Goal: Task Accomplishment & Management: Use online tool/utility

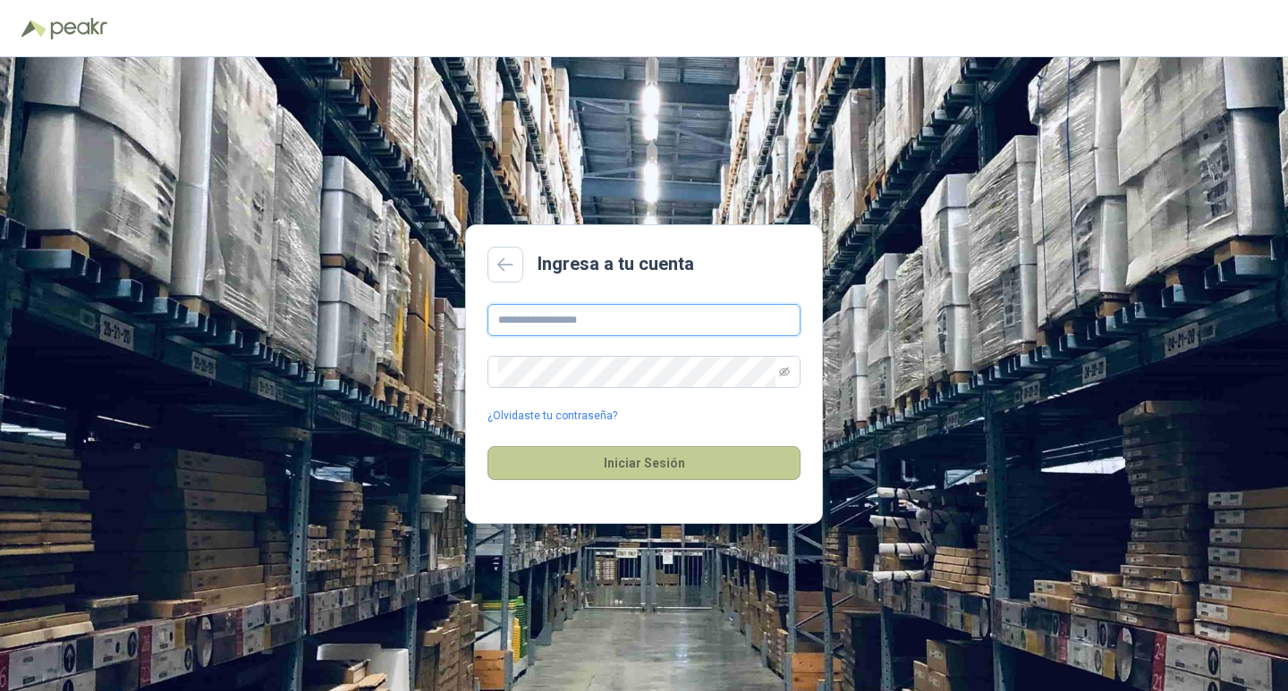
type input "**********"
click at [659, 464] on button "Iniciar Sesión" at bounding box center [643, 463] width 313 height 34
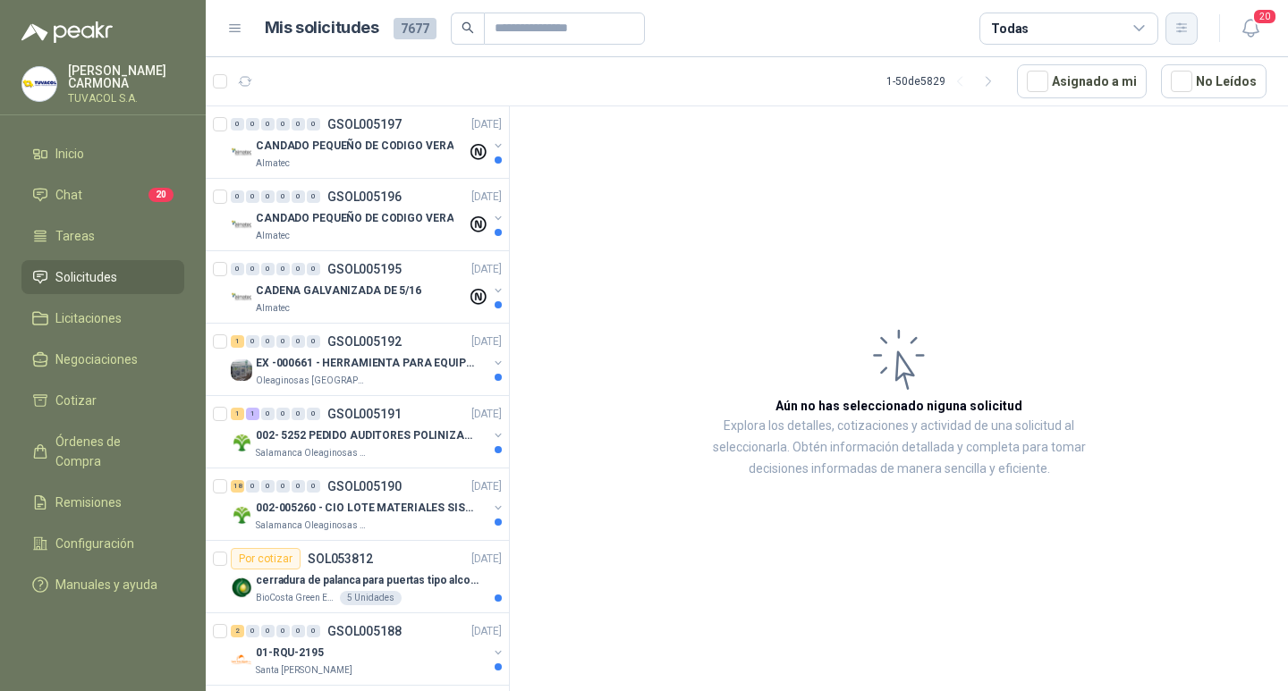
click at [1172, 20] on button "button" at bounding box center [1181, 29] width 32 height 32
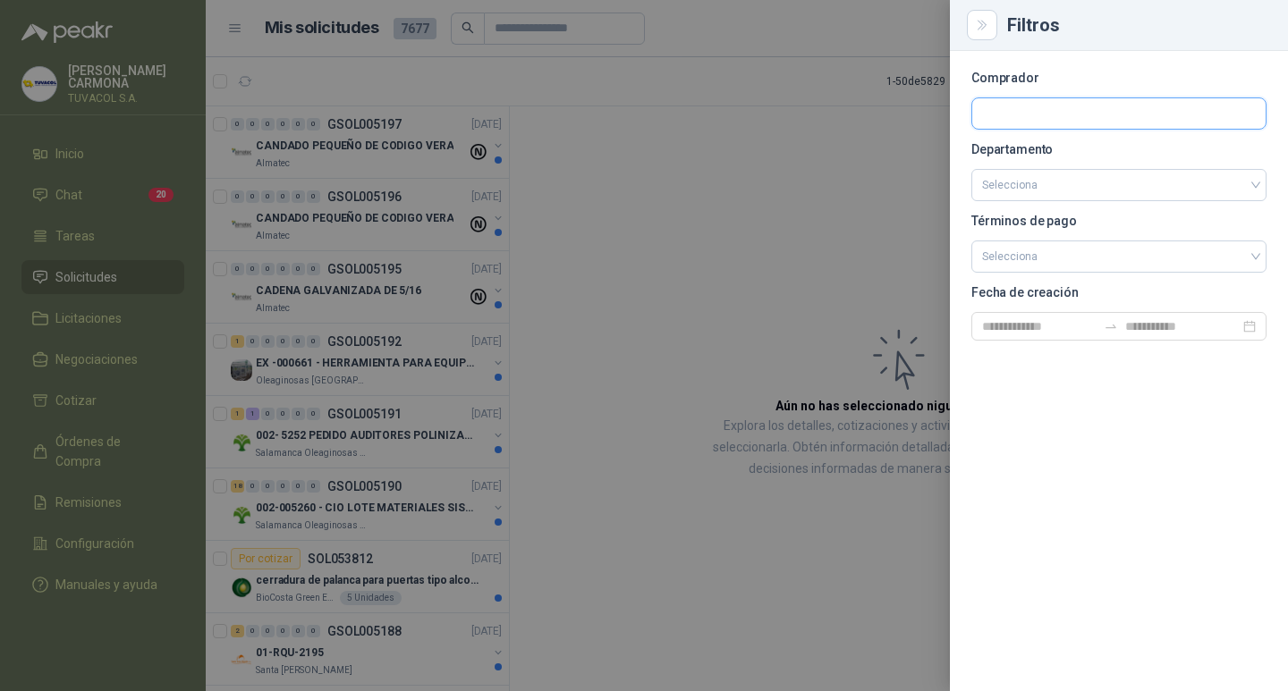
click at [1000, 120] on input "text" at bounding box center [1118, 113] width 293 height 30
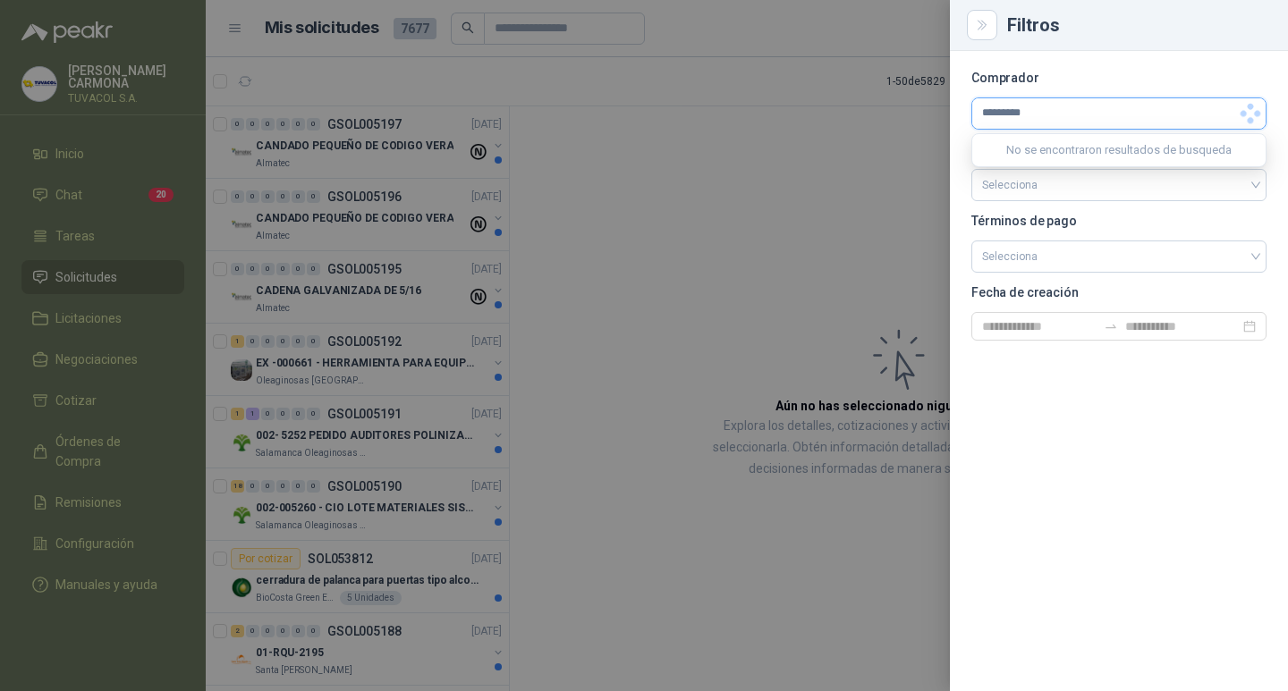
type input "*********"
click at [1037, 144] on button "Panela El Trébol Industrias Alimenticias El Trébol SA - NIT : 821001749" at bounding box center [1118, 156] width 279 height 30
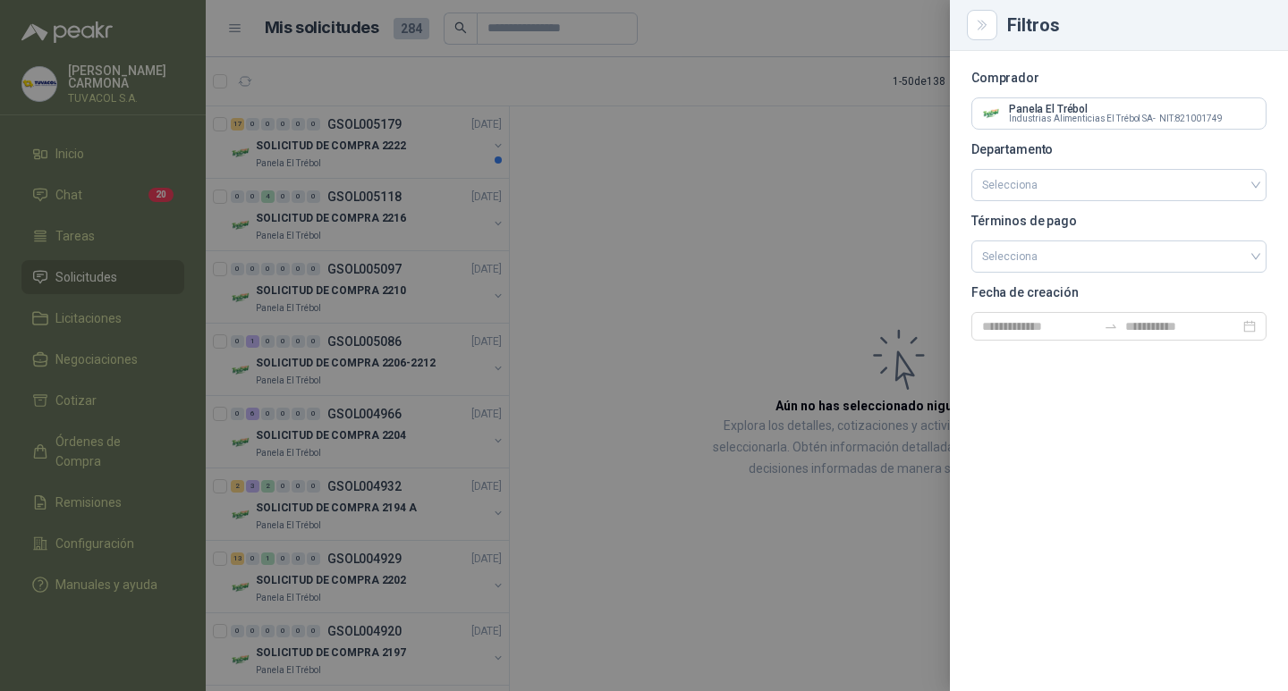
click at [420, 158] on div at bounding box center [644, 345] width 1288 height 691
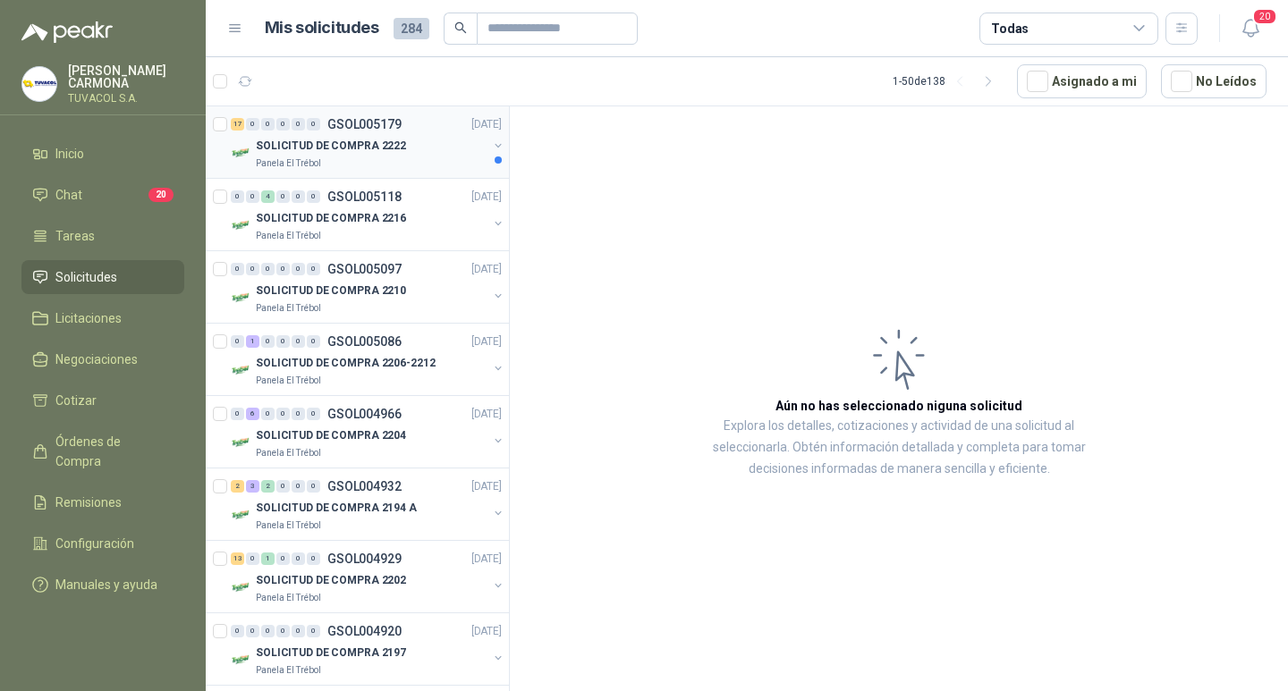
click at [392, 143] on p "SOLICITUD DE COMPRA 2222" at bounding box center [331, 146] width 150 height 17
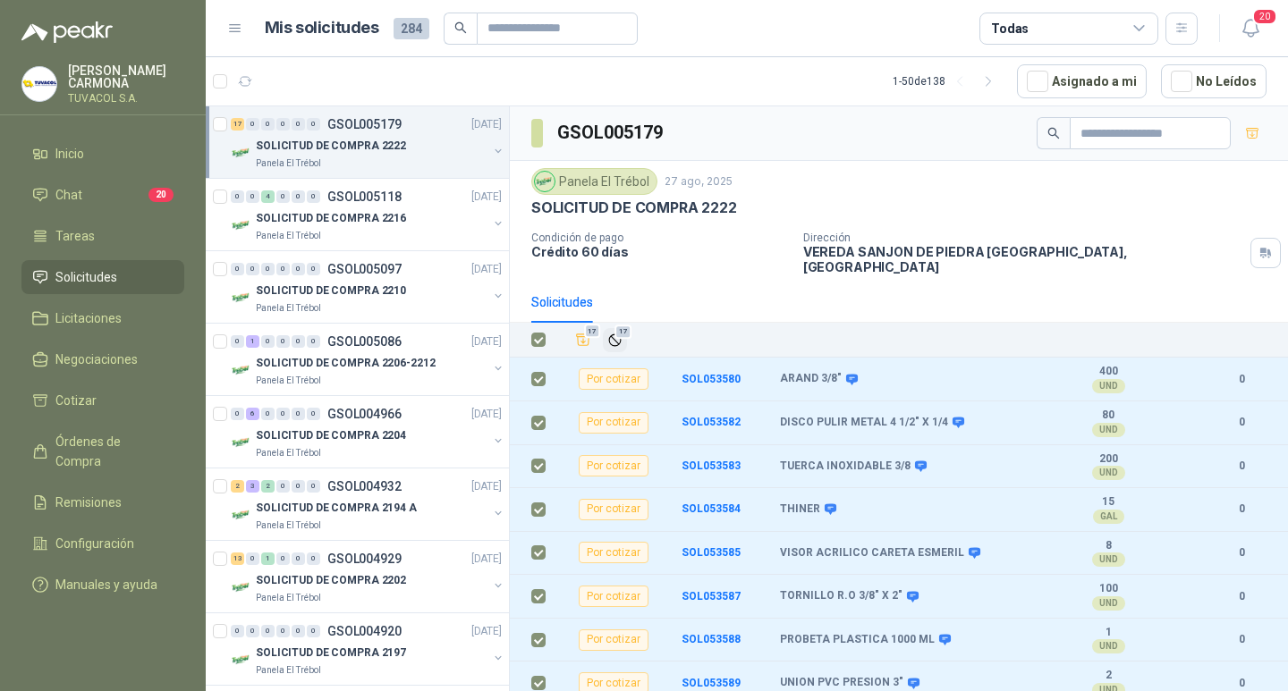
click at [618, 332] on span "17" at bounding box center [622, 332] width 17 height 14
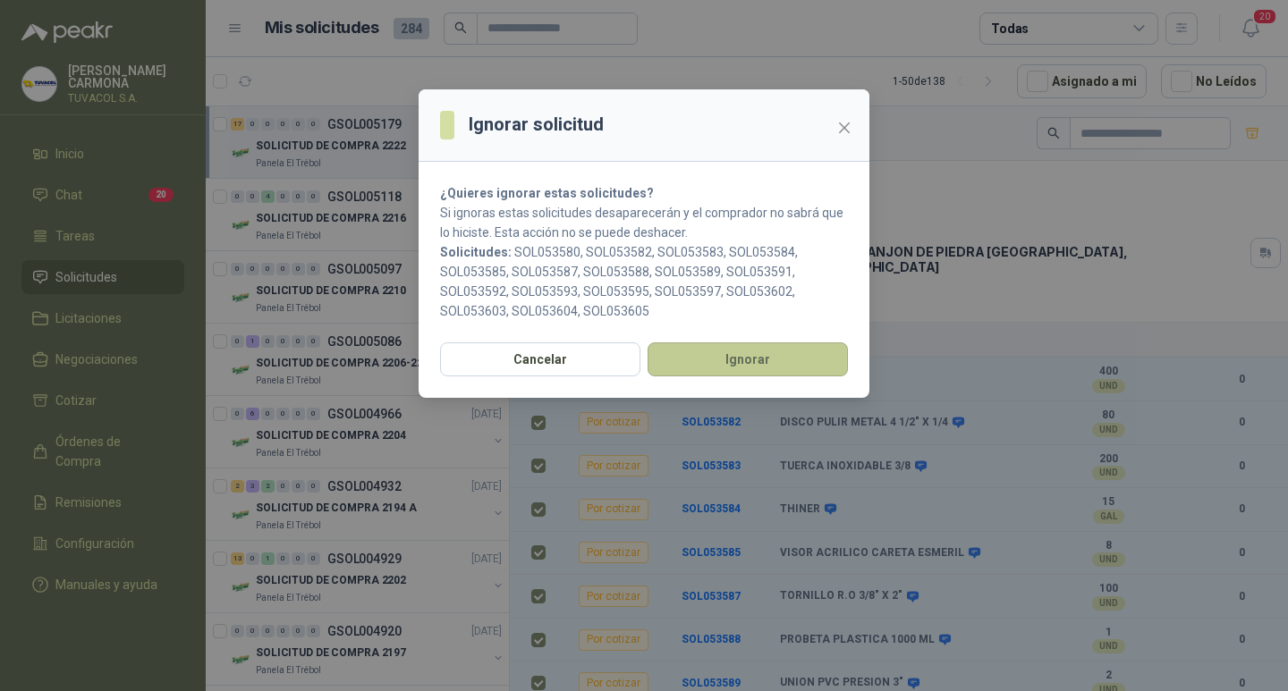
click at [786, 352] on button "Ignorar" at bounding box center [747, 360] width 200 height 34
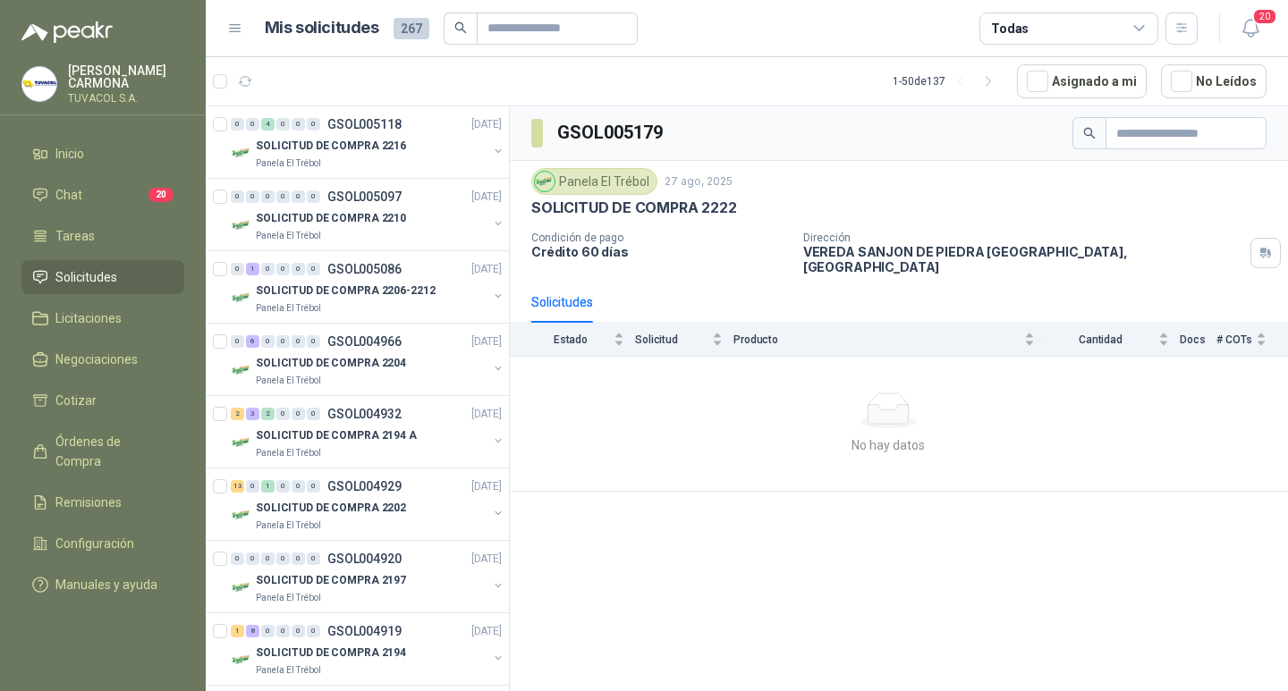
click at [140, 93] on p "TUVACOL S.A." at bounding box center [126, 98] width 116 height 11
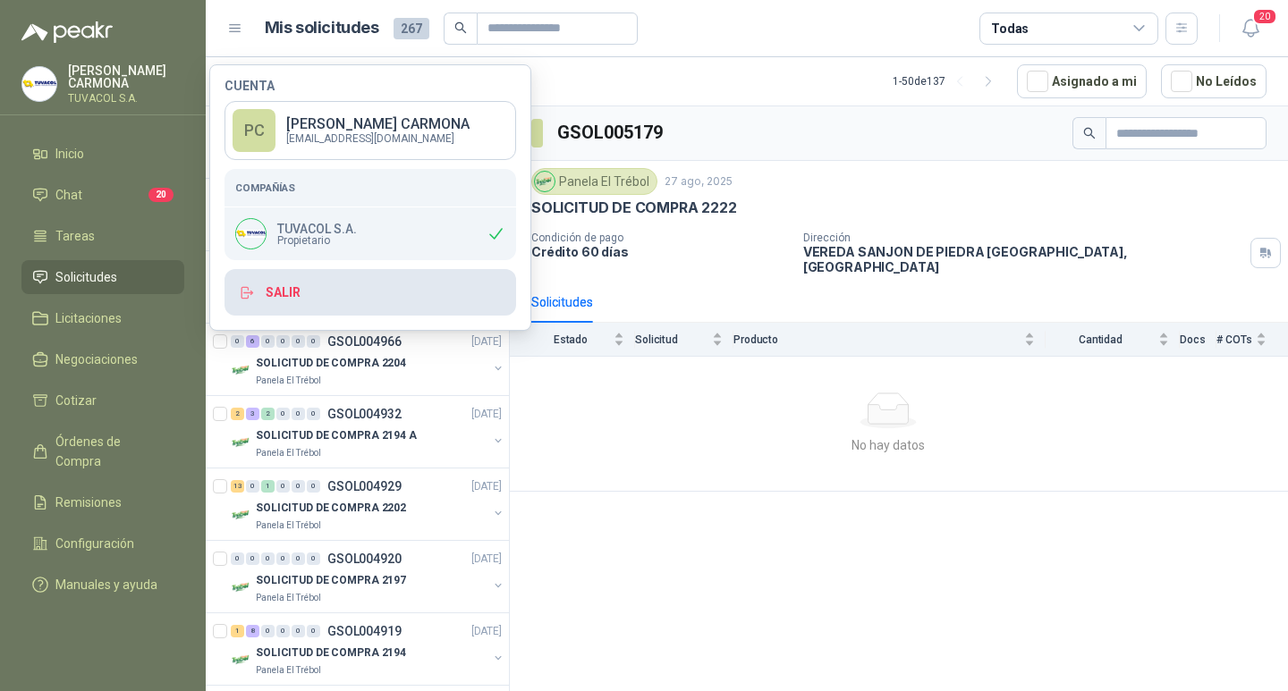
click at [358, 303] on button "Salir" at bounding box center [370, 292] width 292 height 47
